Goal: Information Seeking & Learning: Understand process/instructions

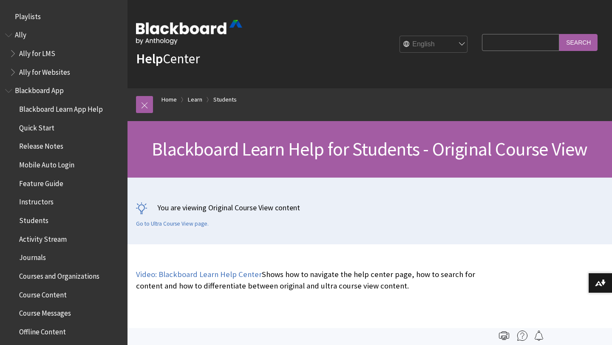
scroll to position [1003, 0]
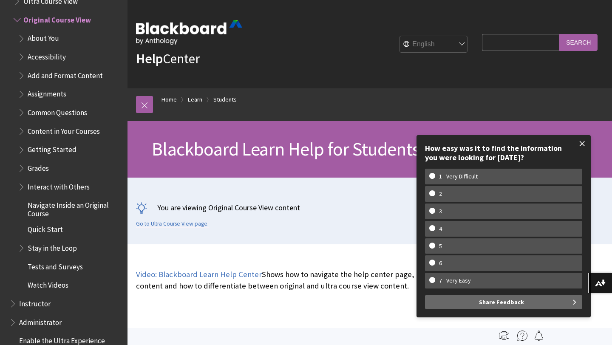
click at [583, 144] on span at bounding box center [582, 144] width 18 height 18
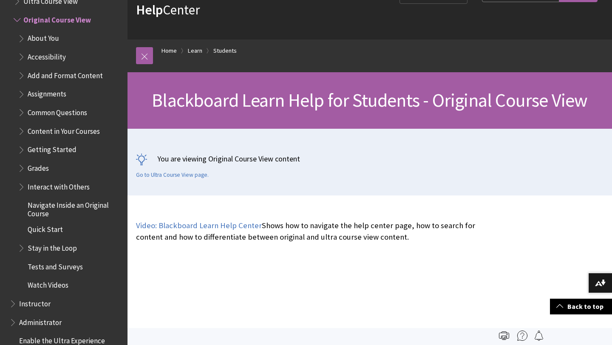
scroll to position [0, 0]
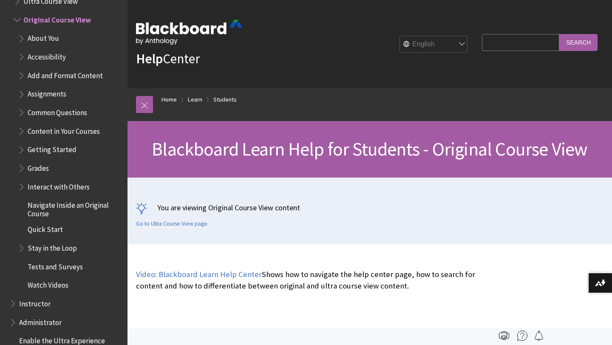
click at [45, 93] on span "Assignments" at bounding box center [47, 92] width 39 height 11
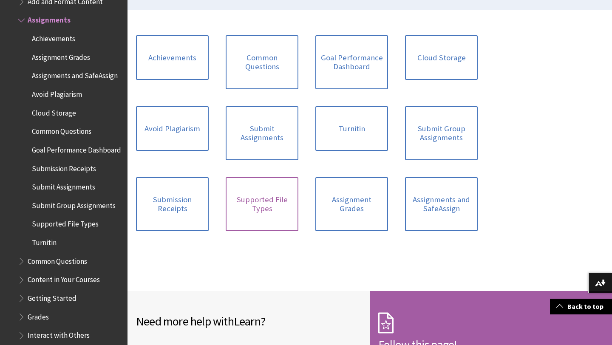
scroll to position [231, 0]
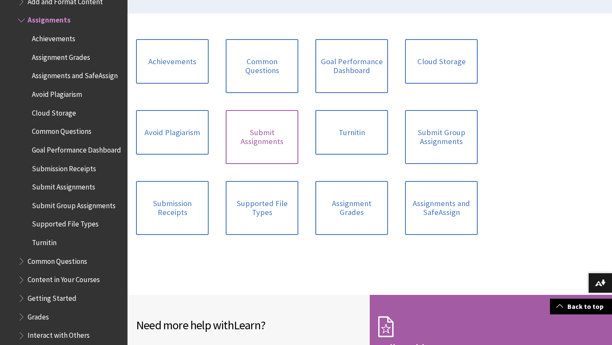
click at [272, 141] on link "Submit Assignments" at bounding box center [261, 137] width 73 height 54
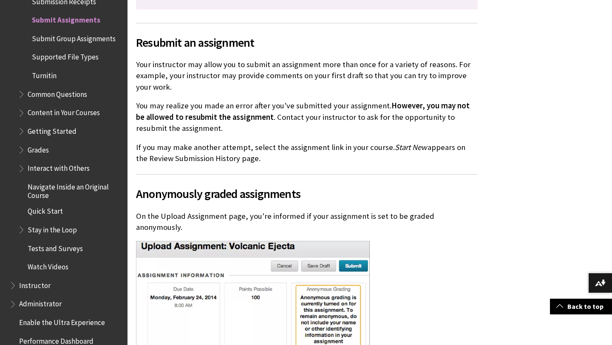
scroll to position [1514, 0]
